Goal: Task Accomplishment & Management: Complete application form

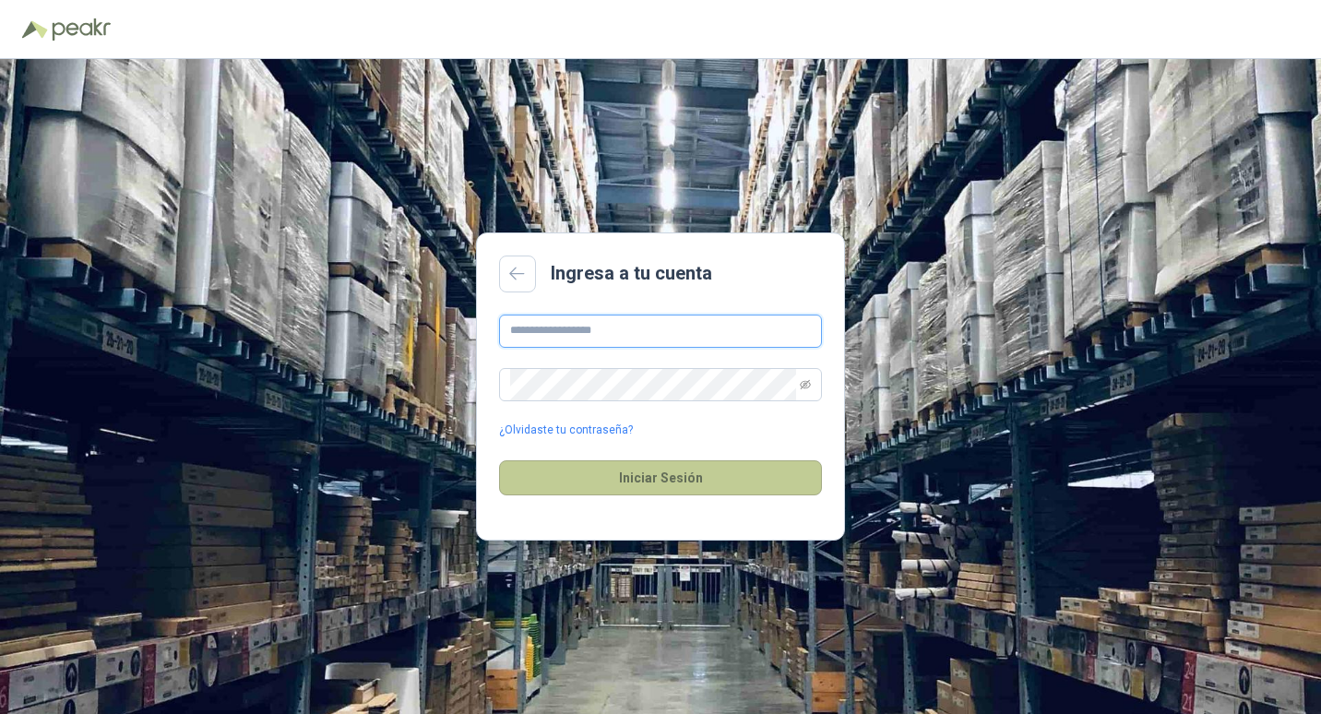
type input "**********"
click at [673, 474] on button "Iniciar Sesión" at bounding box center [660, 477] width 323 height 35
click at [659, 479] on button "Iniciar Sesión" at bounding box center [660, 477] width 323 height 35
click at [667, 479] on button "Iniciar Sesión" at bounding box center [660, 477] width 323 height 35
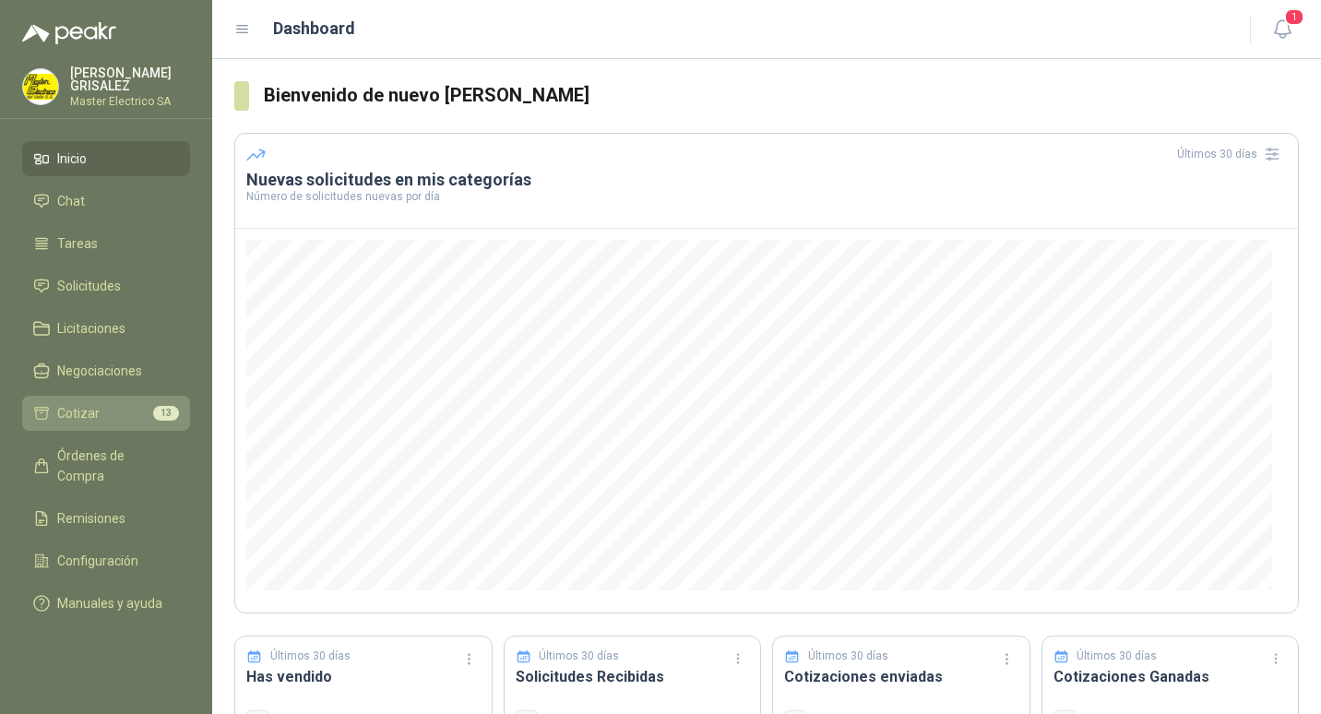
click at [74, 409] on span "Cotizar" at bounding box center [78, 413] width 42 height 20
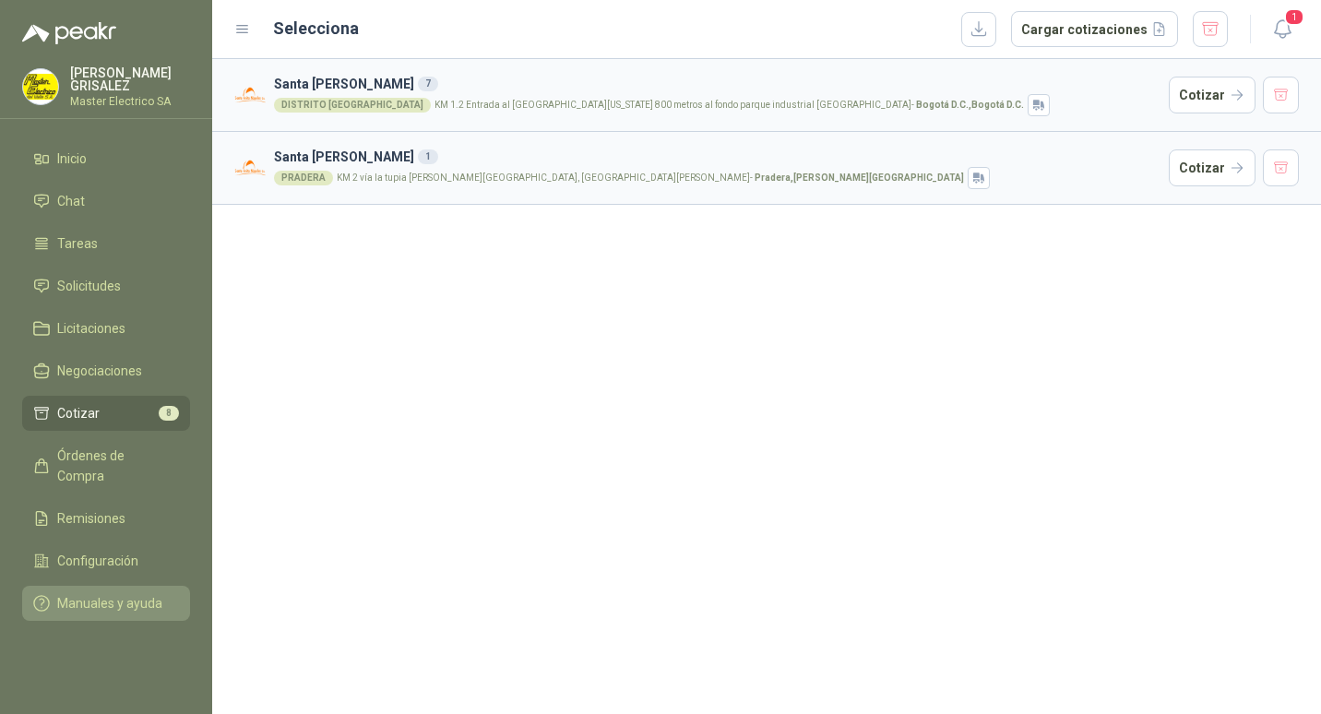
click at [103, 593] on span "Manuales y ayuda" at bounding box center [109, 603] width 105 height 20
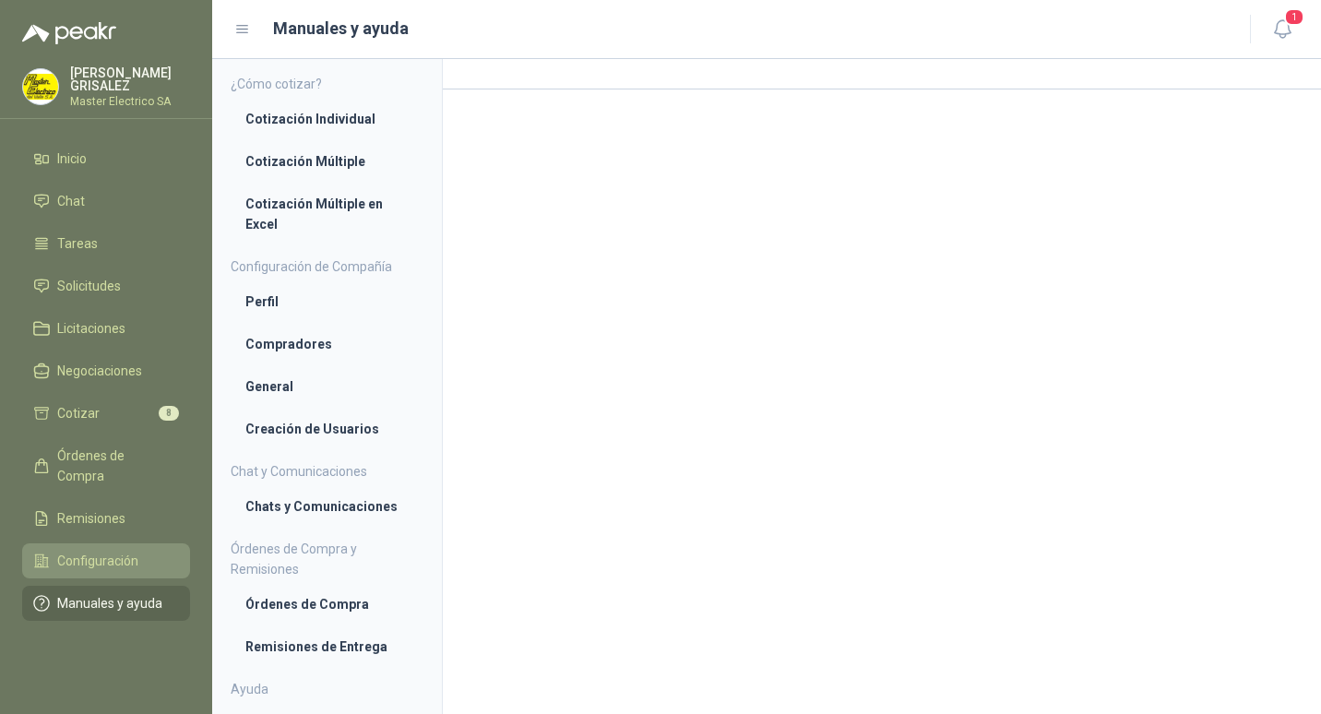
click at [77, 551] on span "Configuración" at bounding box center [97, 561] width 81 height 20
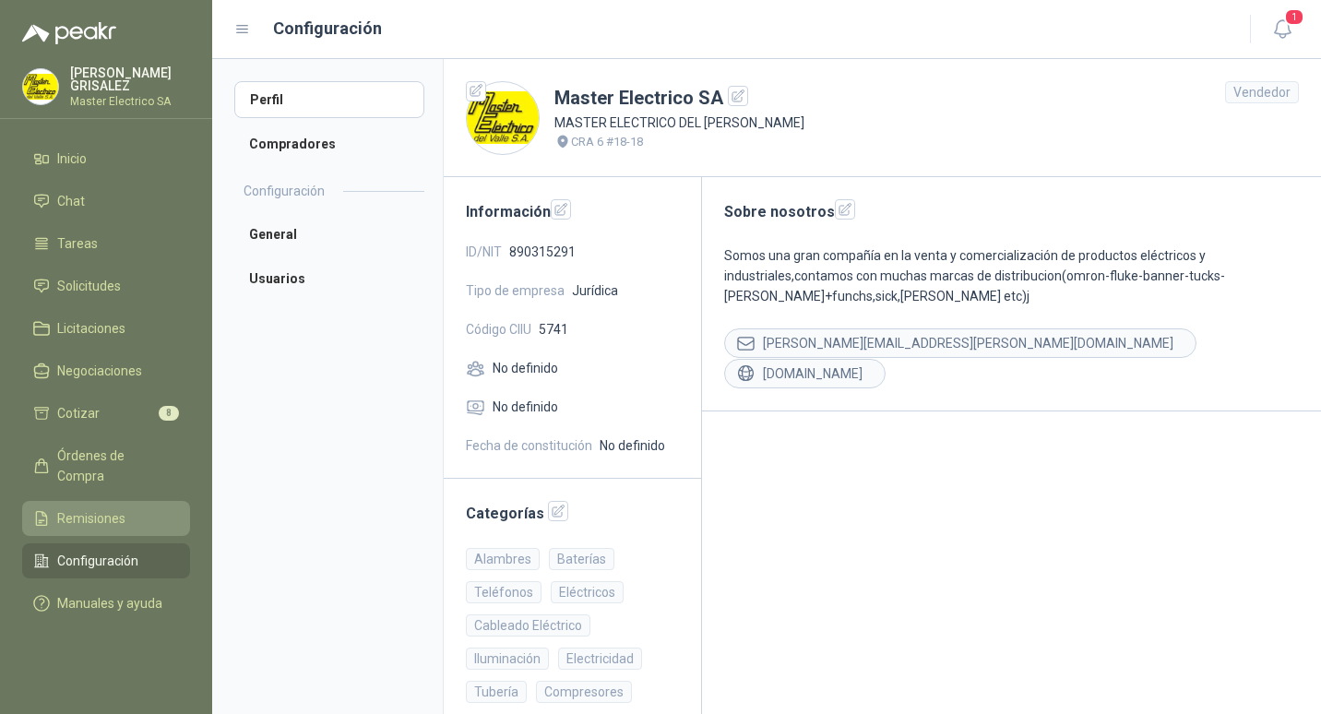
click at [78, 508] on span "Remisiones" at bounding box center [91, 518] width 68 height 20
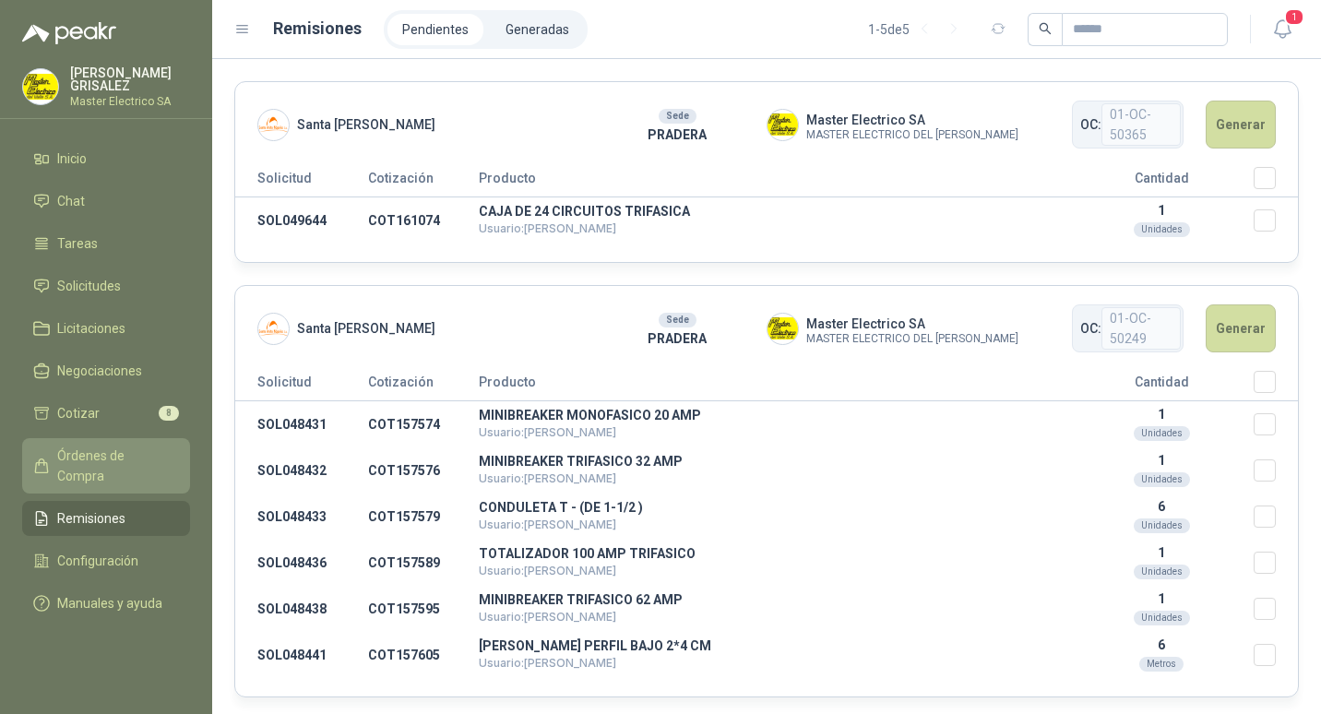
click at [81, 453] on span "Órdenes de Compra" at bounding box center [114, 466] width 115 height 41
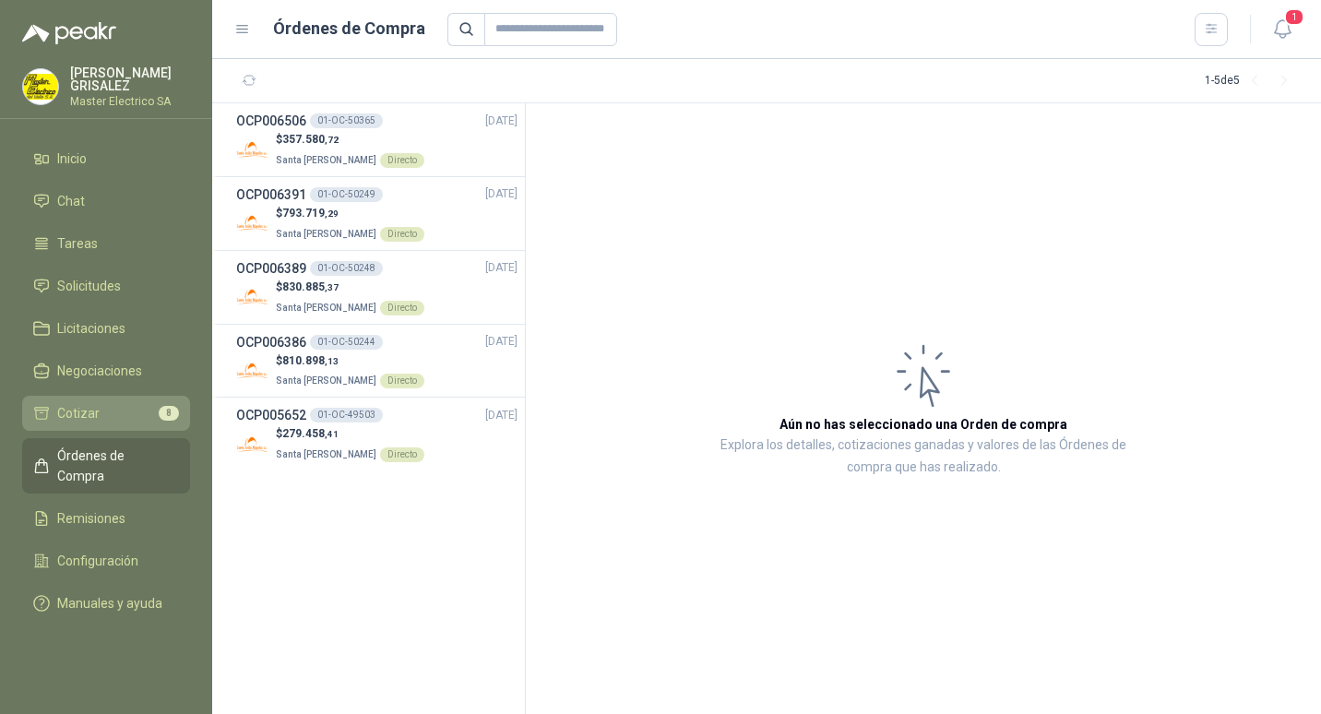
click at [78, 412] on span "Cotizar" at bounding box center [78, 413] width 42 height 20
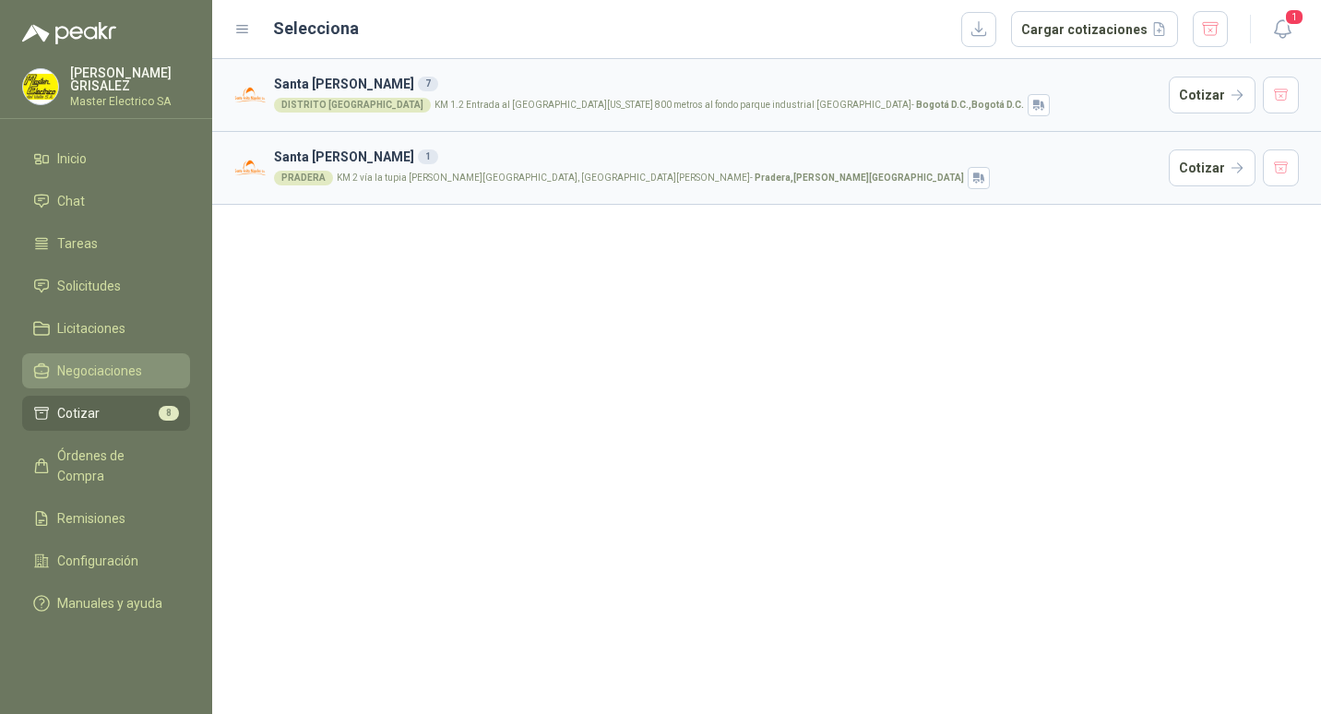
click at [90, 371] on span "Negociaciones" at bounding box center [99, 371] width 85 height 20
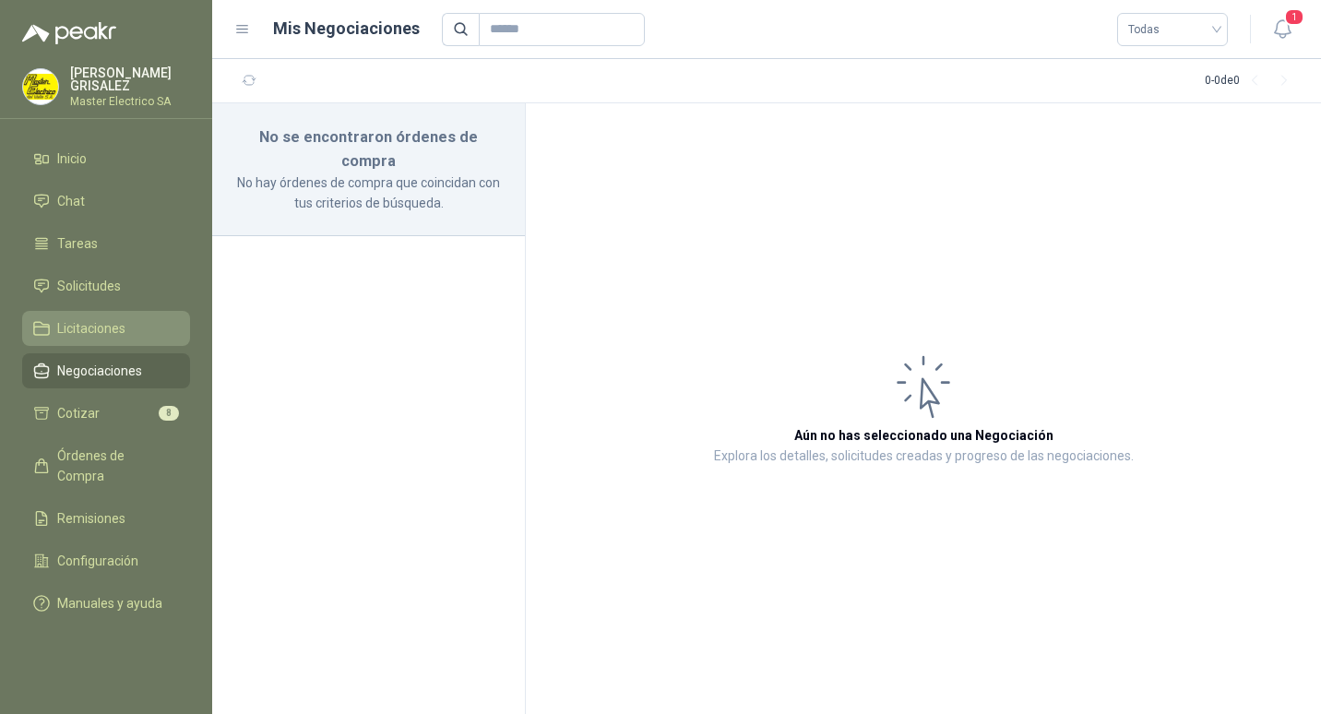
click at [73, 332] on span "Licitaciones" at bounding box center [91, 328] width 68 height 20
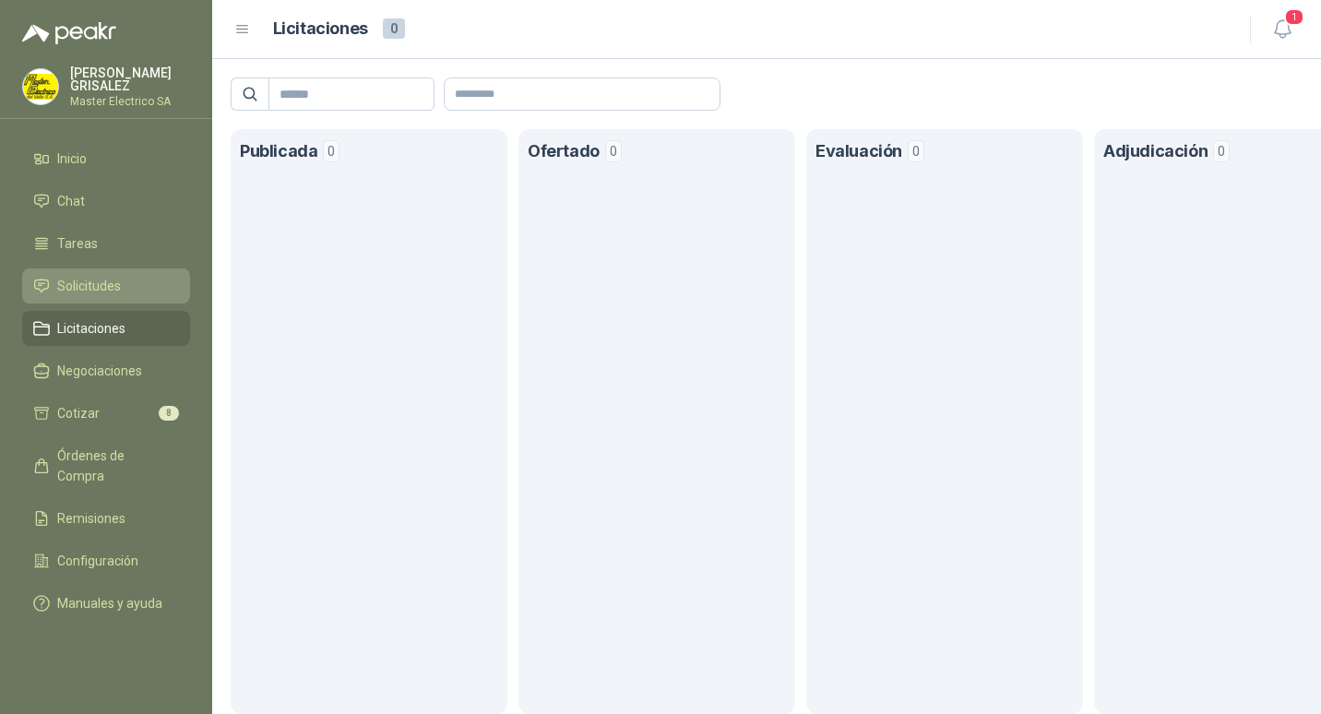
click at [76, 292] on span "Solicitudes" at bounding box center [89, 286] width 64 height 20
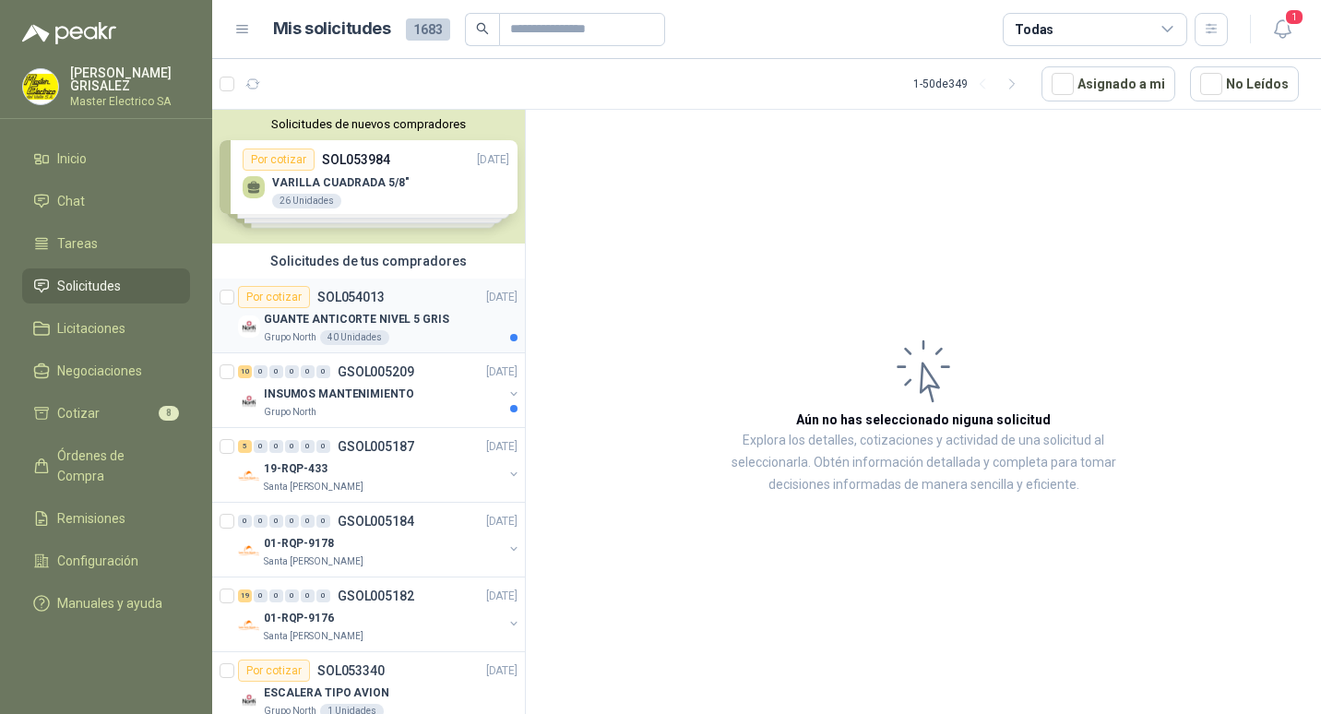
click at [342, 303] on p "SOL054013" at bounding box center [350, 297] width 67 height 13
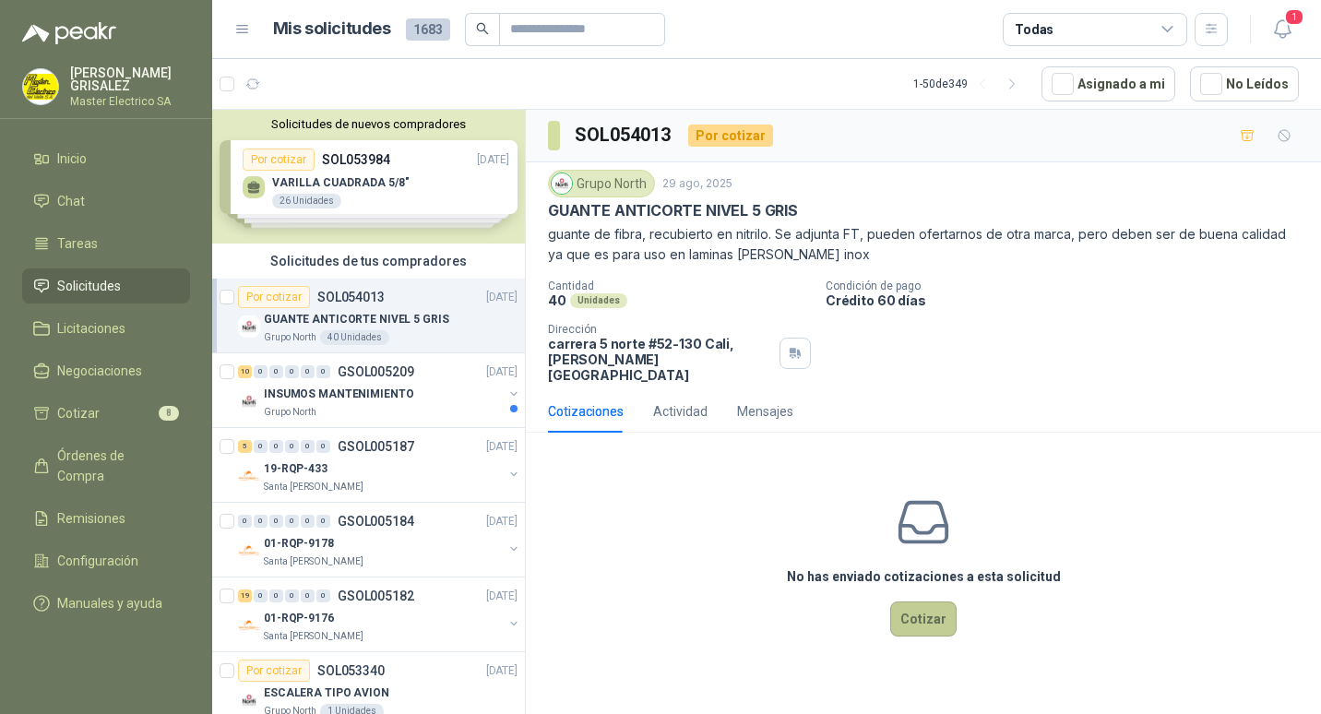
click at [927, 602] on button "Cotizar" at bounding box center [923, 619] width 66 height 35
